Goal: Information Seeking & Learning: Learn about a topic

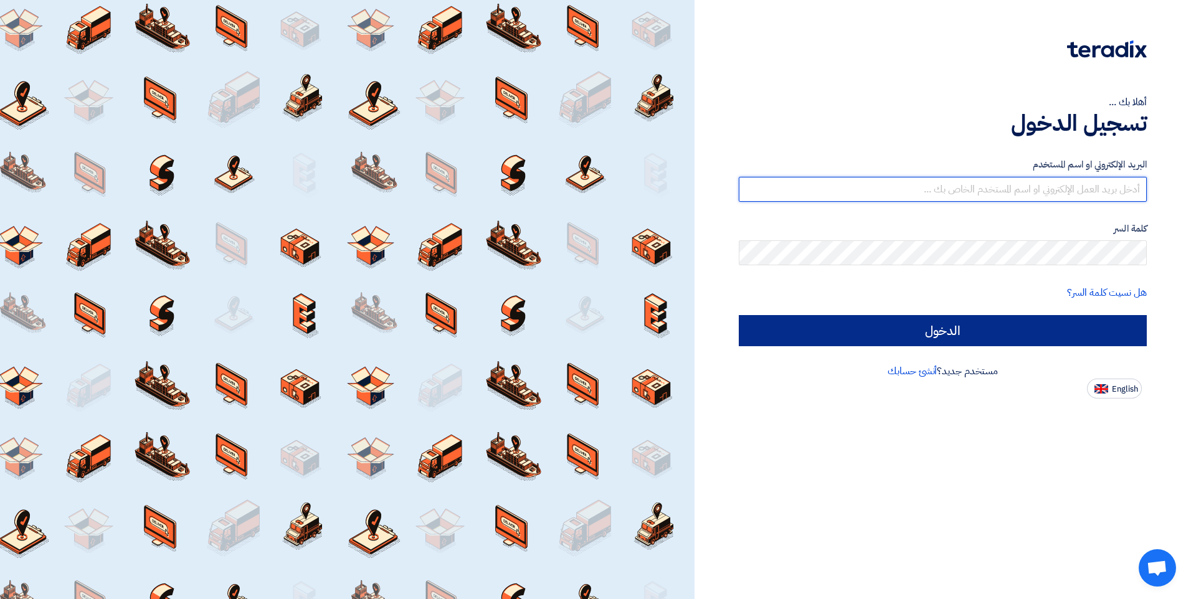
type input "[PERSON_NAME][EMAIL_ADDRESS][DOMAIN_NAME]"
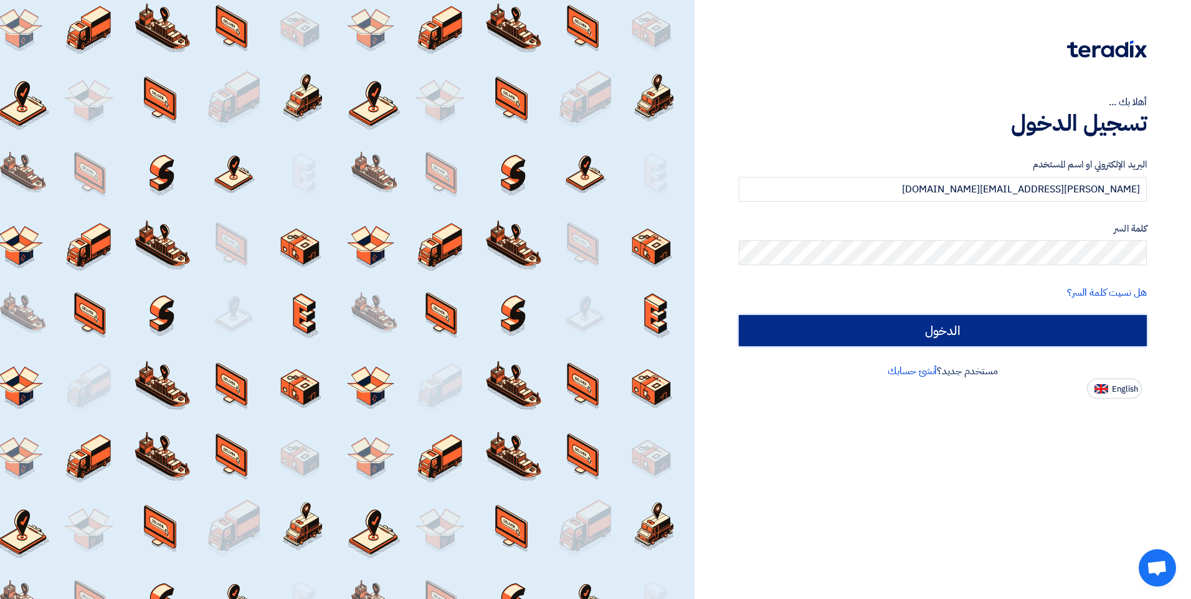
click at [956, 336] on input "الدخول" at bounding box center [942, 330] width 408 height 31
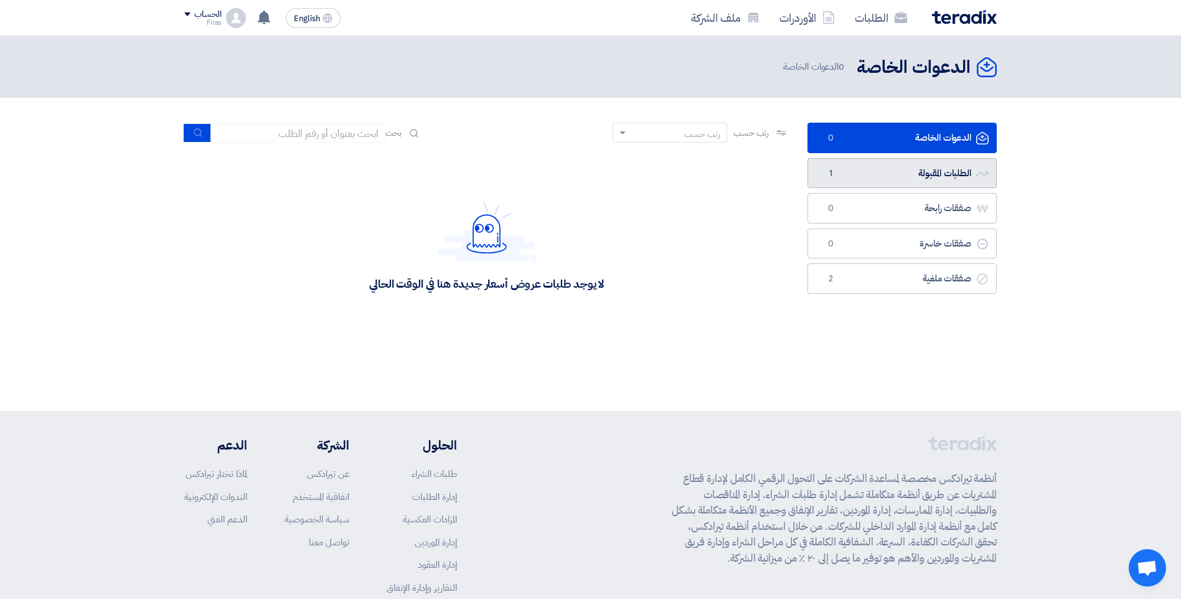
click at [920, 159] on link "الطلبات المقبولة الطلبات المقبولة 1" at bounding box center [902, 173] width 189 height 31
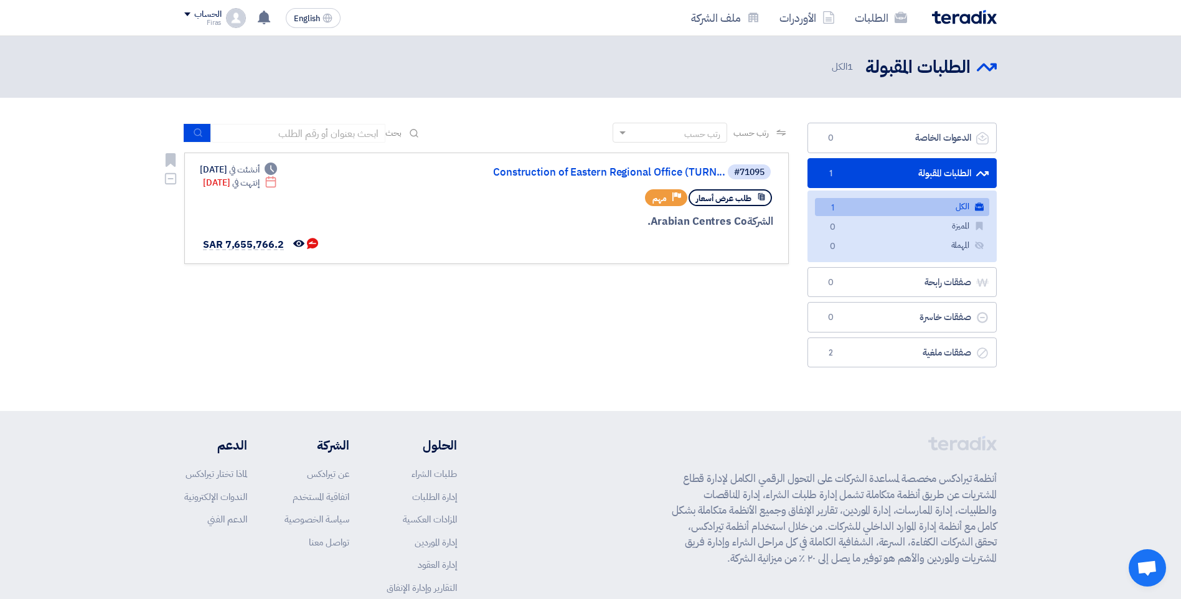
click at [450, 192] on div "#71095 Construction of Eastern Regional Office (TURN... طلب عرض أسعار Priority …" at bounding box center [486, 208] width 573 height 90
click at [722, 239] on div at bounding box center [623, 244] width 299 height 17
click at [491, 225] on div "الشركة Arabian Centres Co." at bounding box center [623, 222] width 299 height 16
click at [570, 172] on link "Construction of Eastern Regional Office (TURN..." at bounding box center [600, 172] width 249 height 11
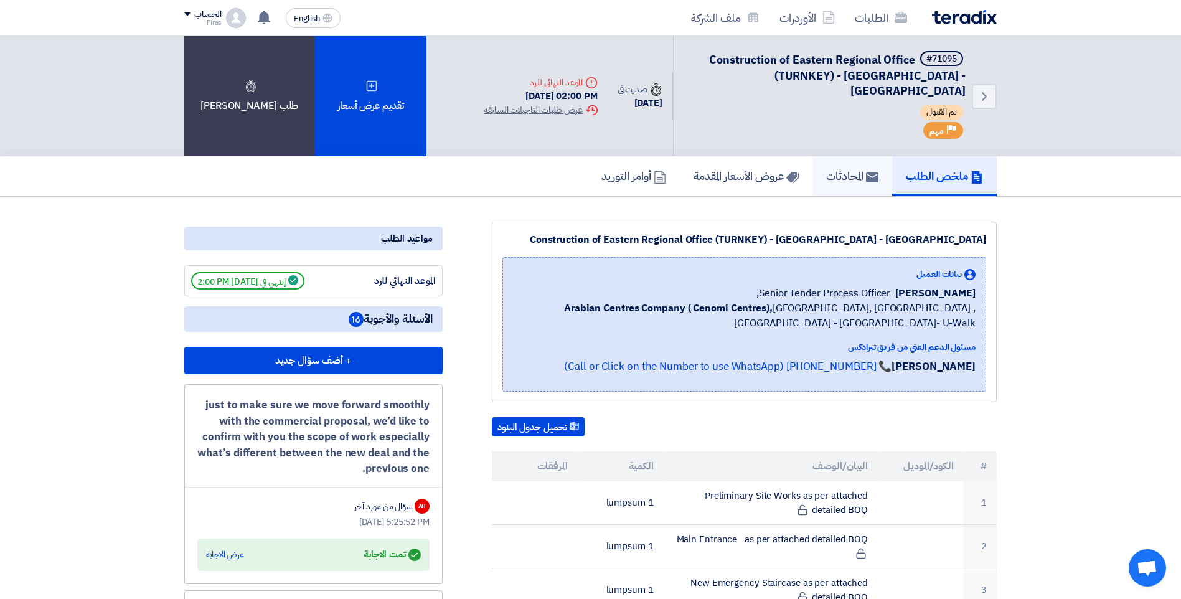
click at [841, 169] on h5 "المحادثات" at bounding box center [852, 176] width 52 height 14
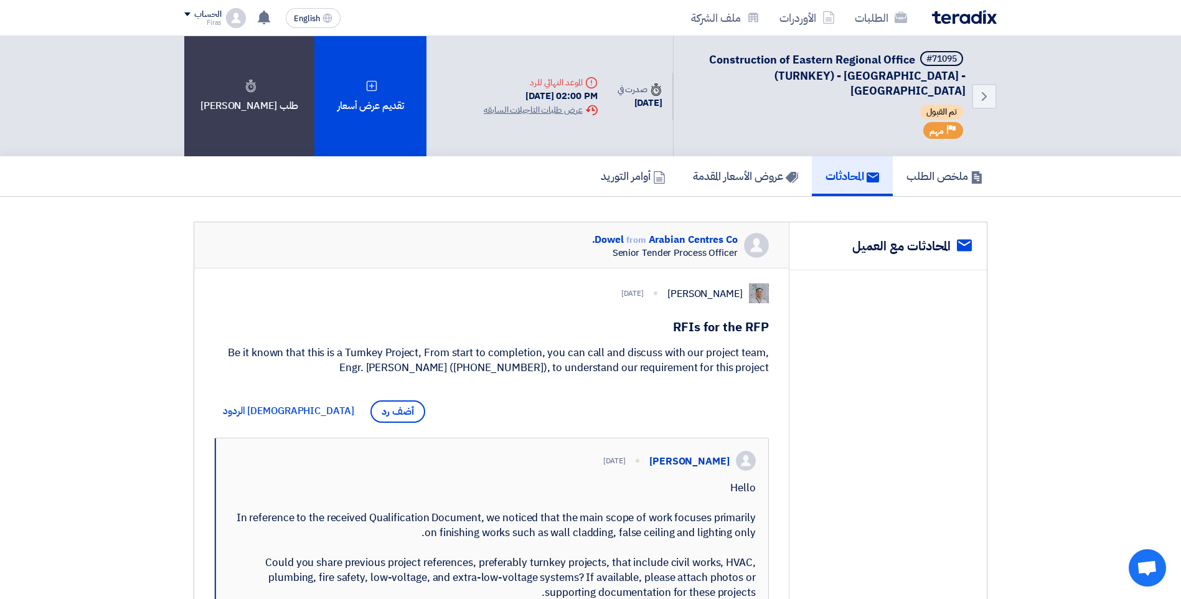
drag, startPoint x: 674, startPoint y: 309, endPoint x: 750, endPoint y: 383, distance: 105.7
click at [750, 383] on div "[PERSON_NAME] [DATE] RFIs for the RFP Be it known that this is a Turnkey Projec…" at bounding box center [491, 543] width 595 height 550
drag, startPoint x: 750, startPoint y: 383, endPoint x: 708, endPoint y: 308, distance: 86.4
click at [708, 318] on h1 "RFIs for the RFP" at bounding box center [491, 326] width 555 height 17
drag, startPoint x: 673, startPoint y: 310, endPoint x: 769, endPoint y: 296, distance: 97.0
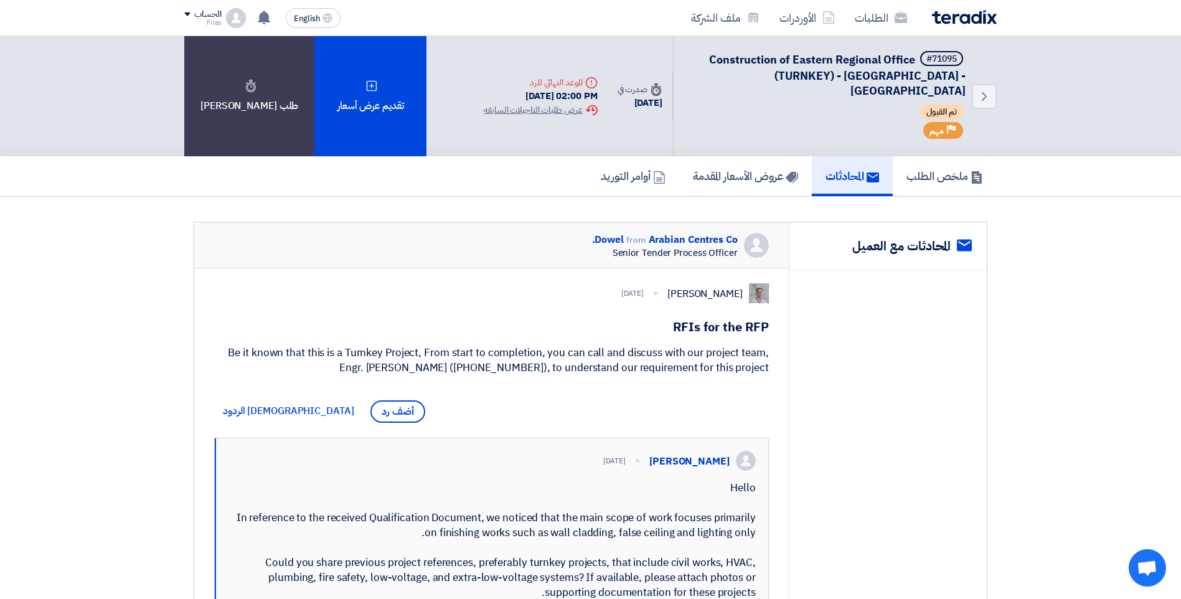
click at [769, 296] on div "[PERSON_NAME] [DATE] RFIs for the RFP Be it known that this is a Turnkey Projec…" at bounding box center [491, 543] width 595 height 550
drag, startPoint x: 769, startPoint y: 369, endPoint x: 479, endPoint y: 299, distance: 297.8
click at [479, 299] on div "[PERSON_NAME] [DATE] RFIs for the RFP Be it known that this is a Turnkey Projec…" at bounding box center [491, 543] width 595 height 550
drag, startPoint x: 319, startPoint y: 365, endPoint x: 679, endPoint y: 318, distance: 362.9
drag, startPoint x: 679, startPoint y: 318, endPoint x: 736, endPoint y: 316, distance: 57.3
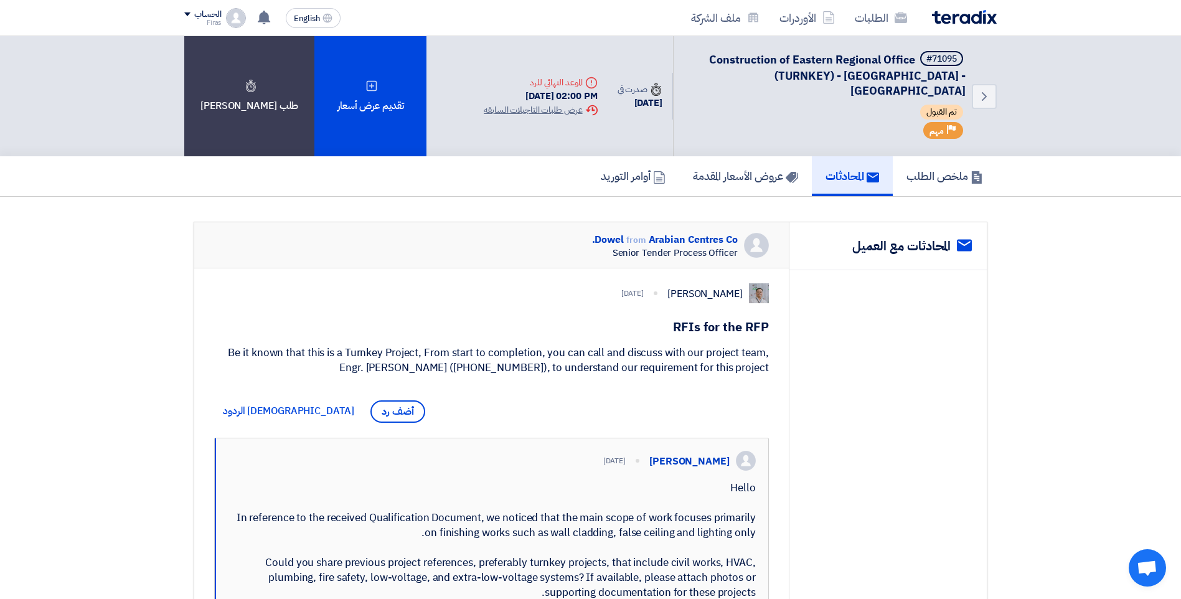
copy div "LOr ips dol SIT Am co adipi elit sedd ei t Incidid Utlabor, Etdo magna al enima…"
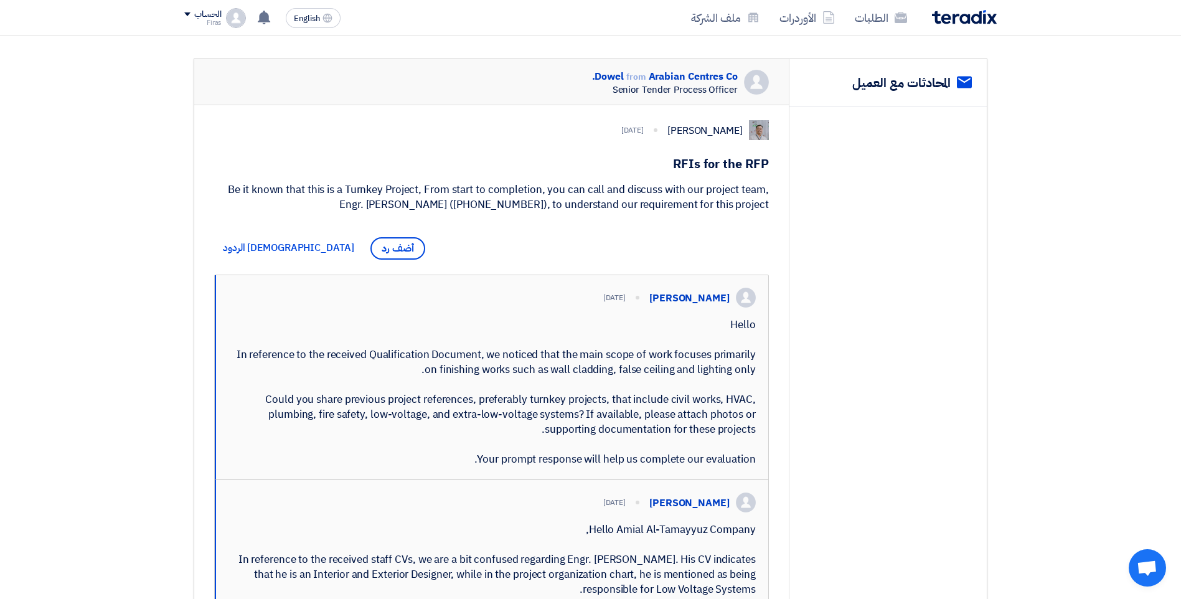
scroll to position [125, 0]
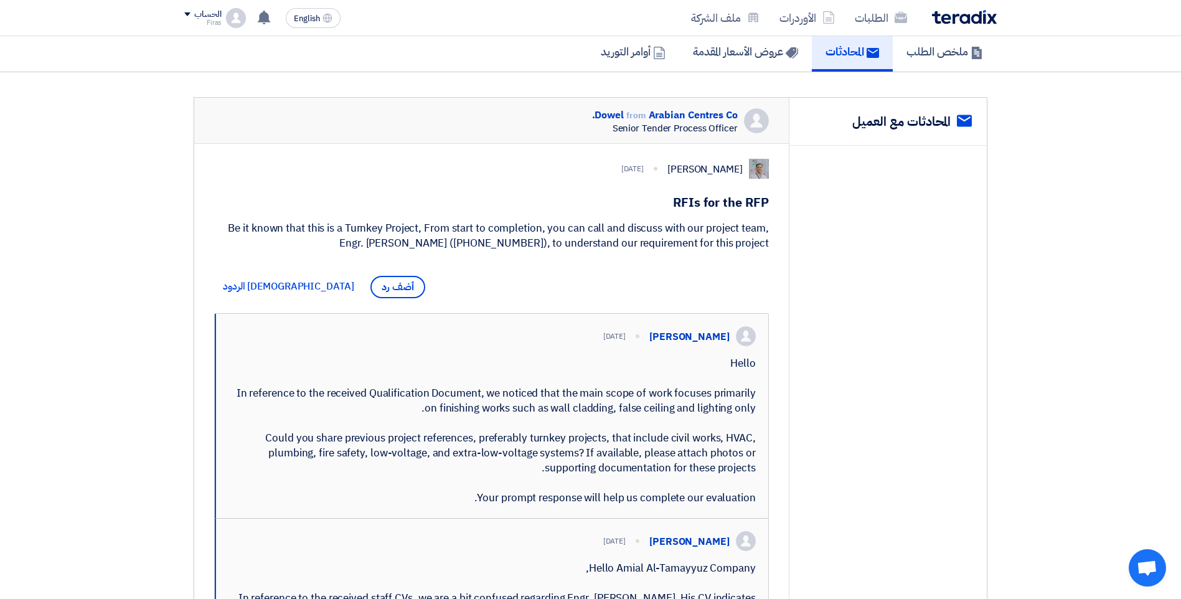
click at [474, 285] on div "[PERSON_NAME] [DATE] RFIs for the RFP Be it known that this is a Turnkey Projec…" at bounding box center [491, 419] width 595 height 550
